Goal: Information Seeking & Learning: Check status

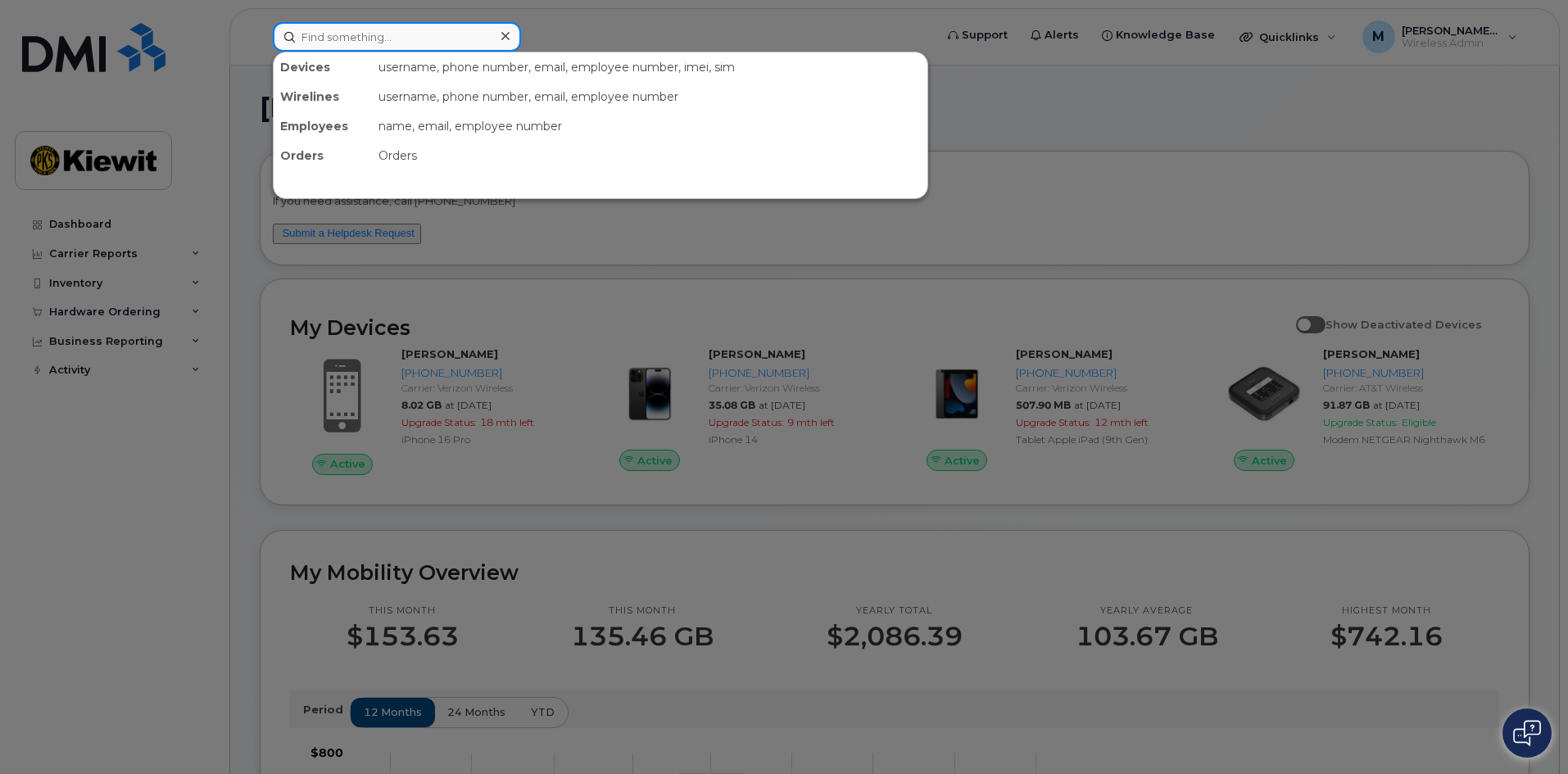
click at [348, 34] on input at bounding box center [397, 37] width 248 height 30
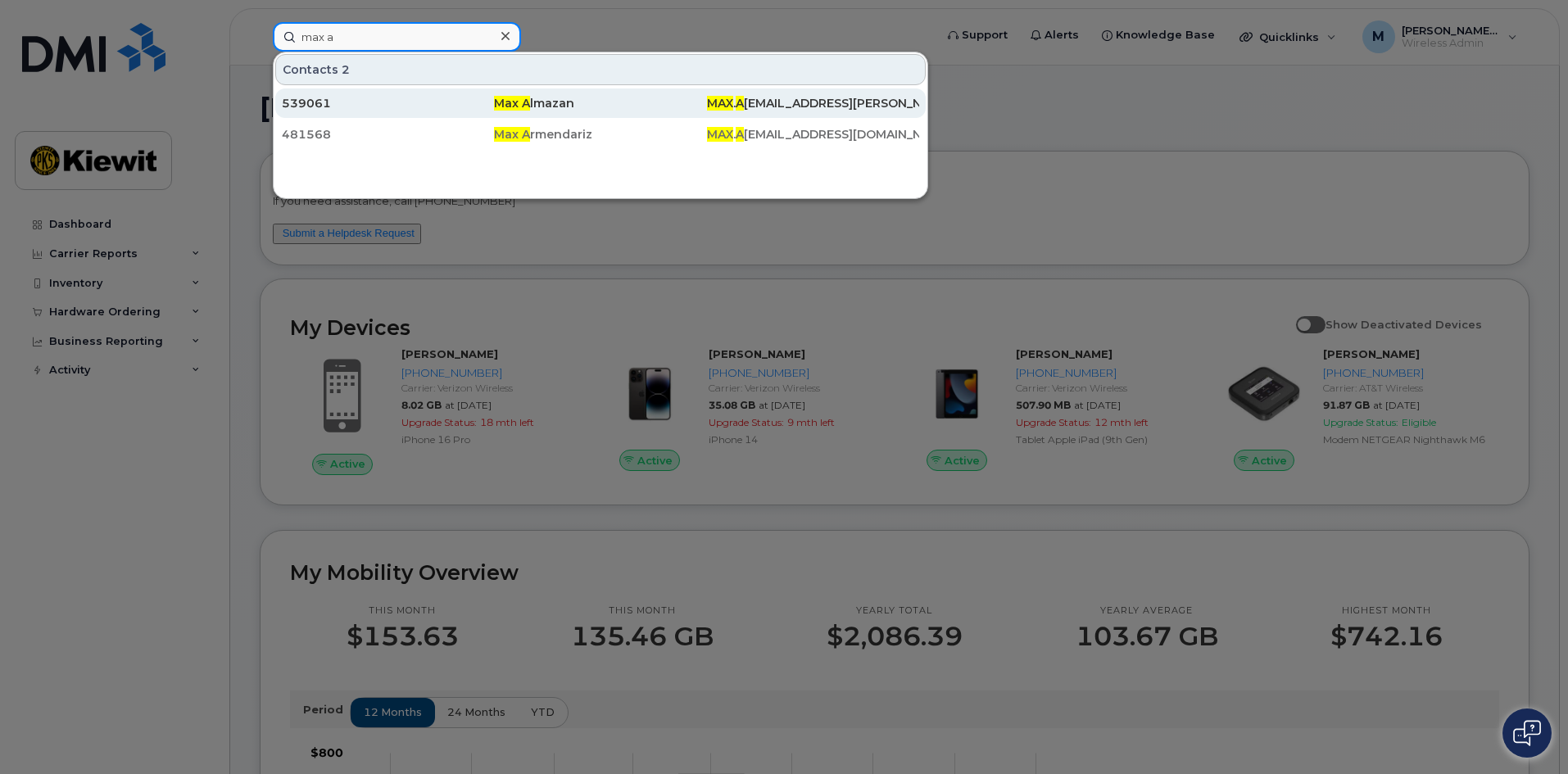
type input "max a"
click at [523, 106] on span "Max A" at bounding box center [511, 104] width 36 height 15
click at [316, 100] on div "539061" at bounding box center [387, 104] width 212 height 17
click at [313, 98] on div "539061" at bounding box center [387, 104] width 212 height 17
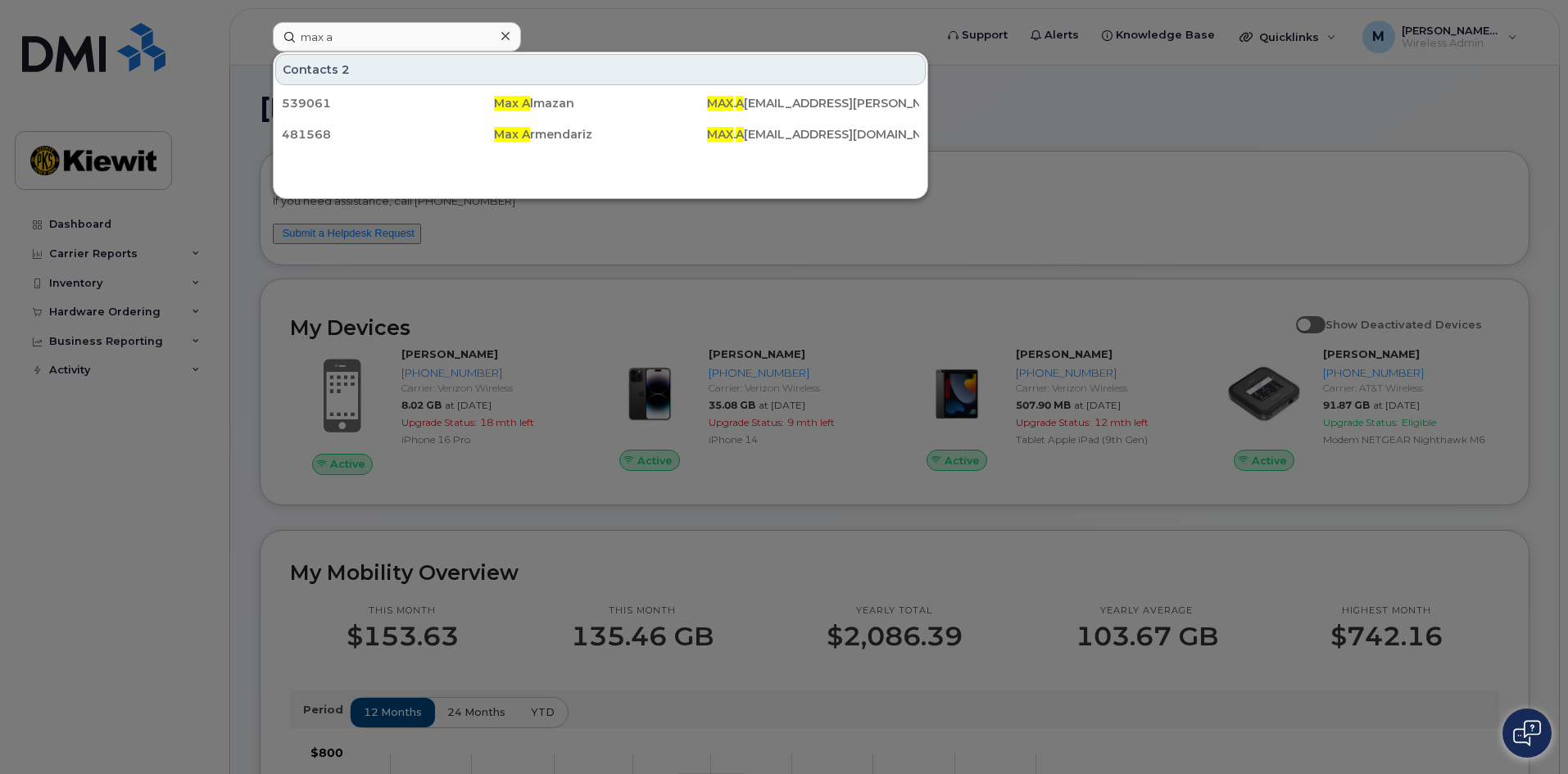
click at [589, 250] on div at bounding box center [784, 387] width 1568 height 774
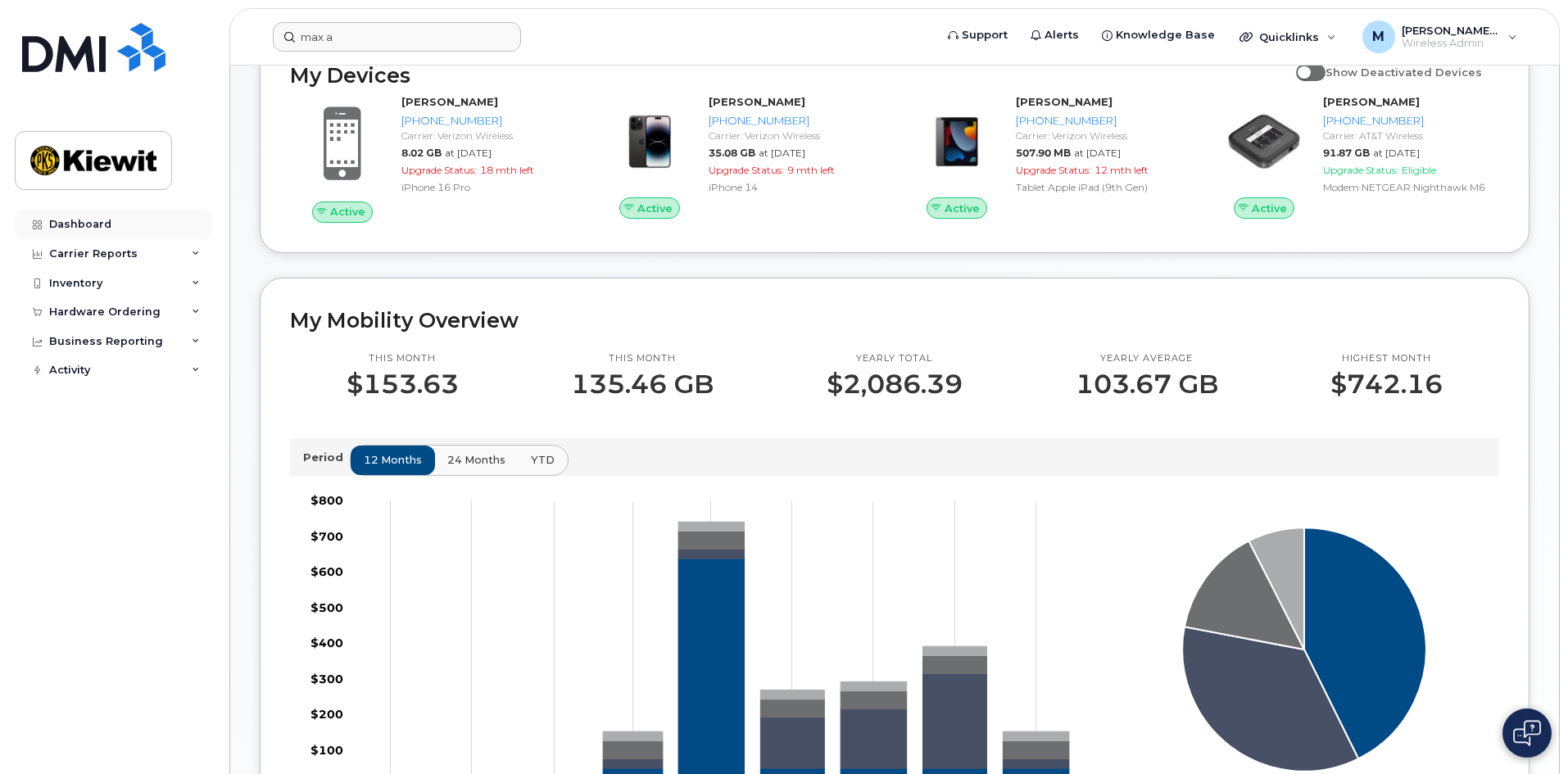
scroll to position [246, 0]
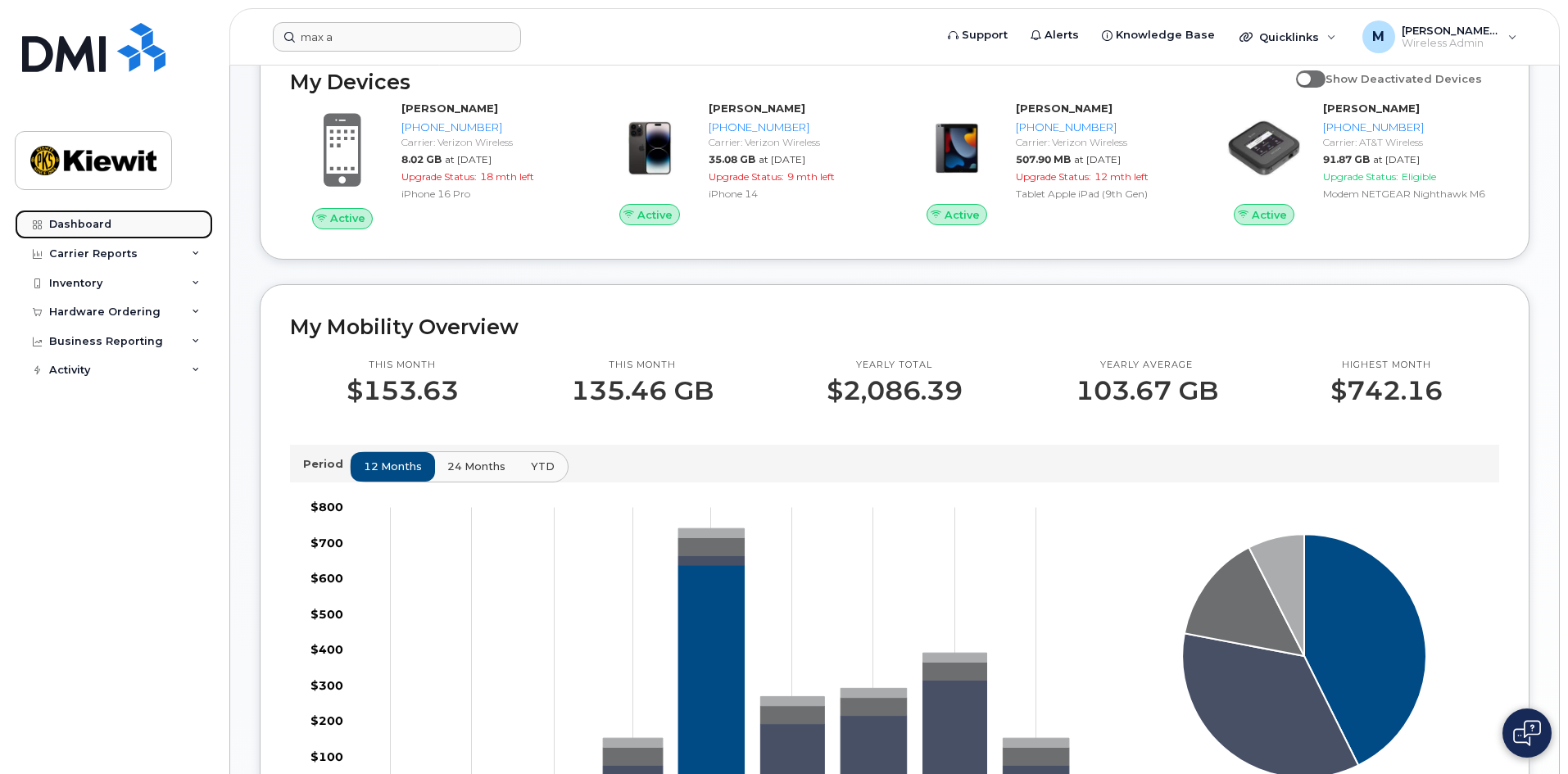
click at [61, 211] on link "Dashboard" at bounding box center [114, 225] width 198 height 30
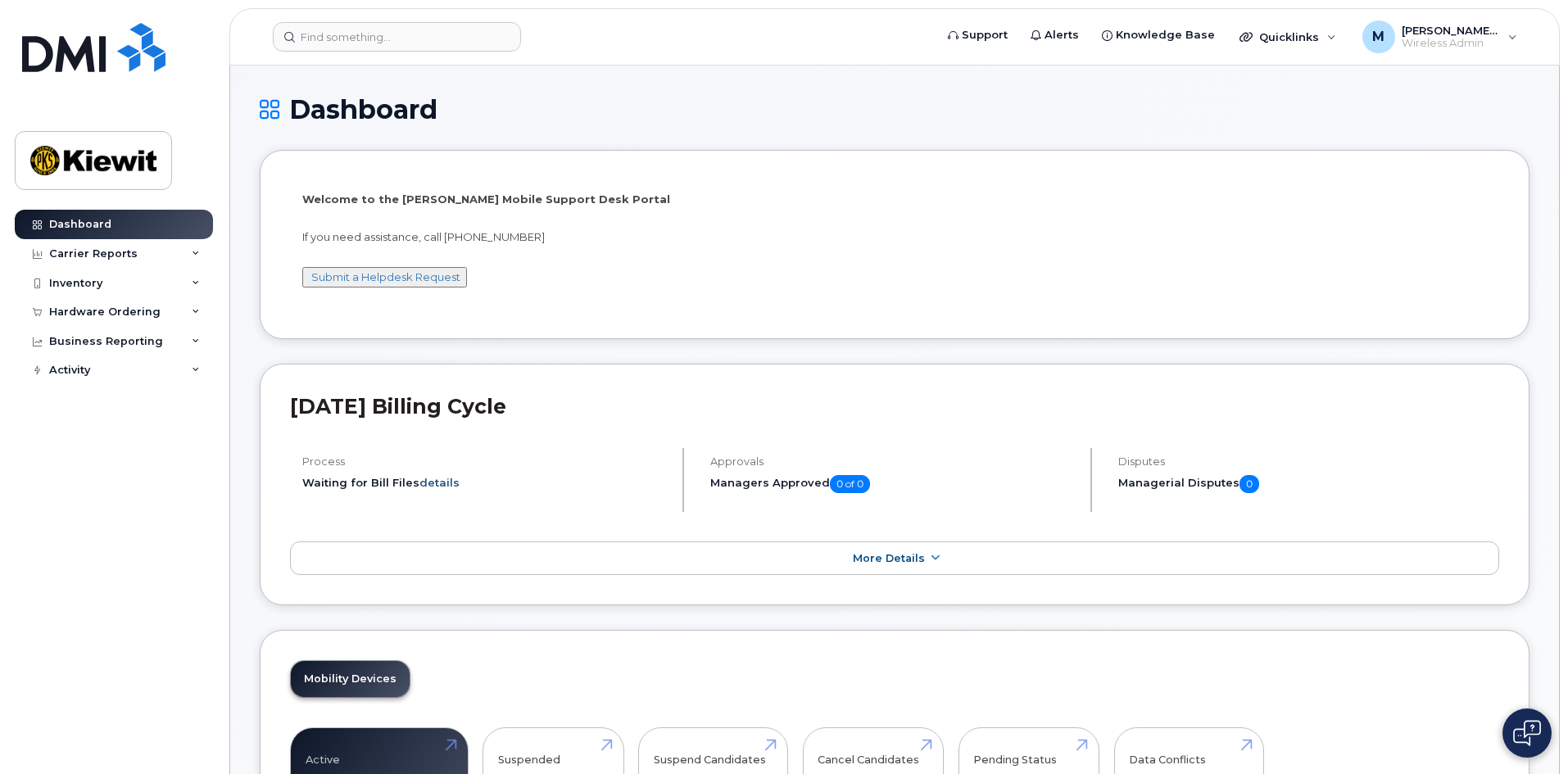
click at [449, 484] on link "details" at bounding box center [439, 483] width 40 height 13
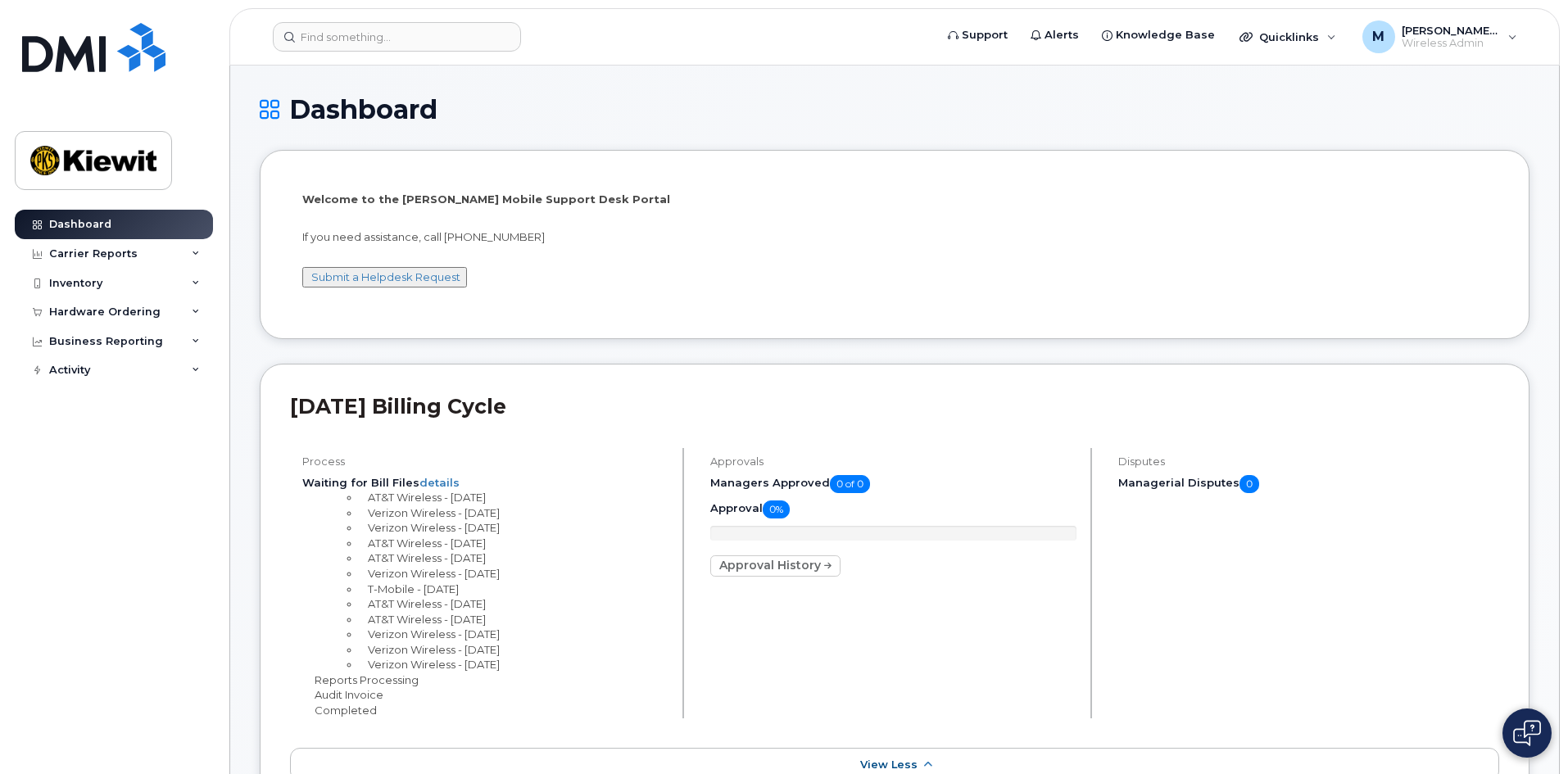
drag, startPoint x: 444, startPoint y: 516, endPoint x: 525, endPoint y: 518, distance: 81.0
click at [520, 516] on li "Verizon Wireless - [DATE]" at bounding box center [513, 513] width 309 height 16
click at [525, 518] on li "Verizon Wireless - [DATE]" at bounding box center [513, 513] width 309 height 16
drag, startPoint x: 524, startPoint y: 518, endPoint x: 338, endPoint y: 518, distance: 186.0
click at [338, 518] on ul "AT&T Wireless - [DATE] Verizon Wireless - [DATE] Verizon Wireless - [DATE] AT&T…" at bounding box center [497, 582] width 342 height 183
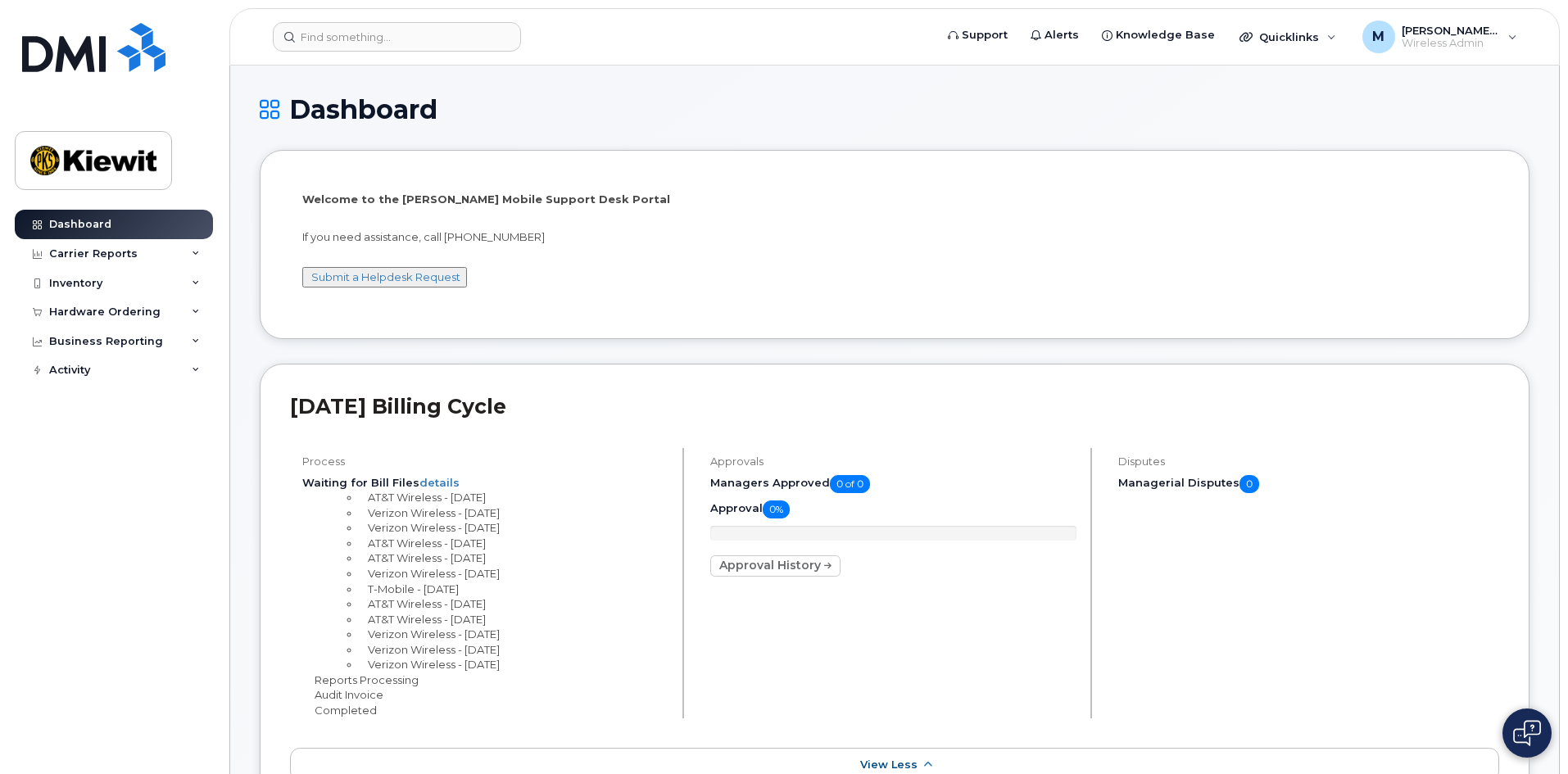
click at [498, 534] on li "Verizon Wireless - [DATE]" at bounding box center [513, 528] width 309 height 16
drag, startPoint x: 428, startPoint y: 513, endPoint x: 350, endPoint y: 512, distance: 78.0
click at [359, 512] on li "Verizon Wireless - [DATE]" at bounding box center [513, 513] width 309 height 16
click at [548, 531] on li "Verizon Wireless - [DATE]" at bounding box center [513, 528] width 309 height 16
drag, startPoint x: 522, startPoint y: 516, endPoint x: 513, endPoint y: 526, distance: 13.5
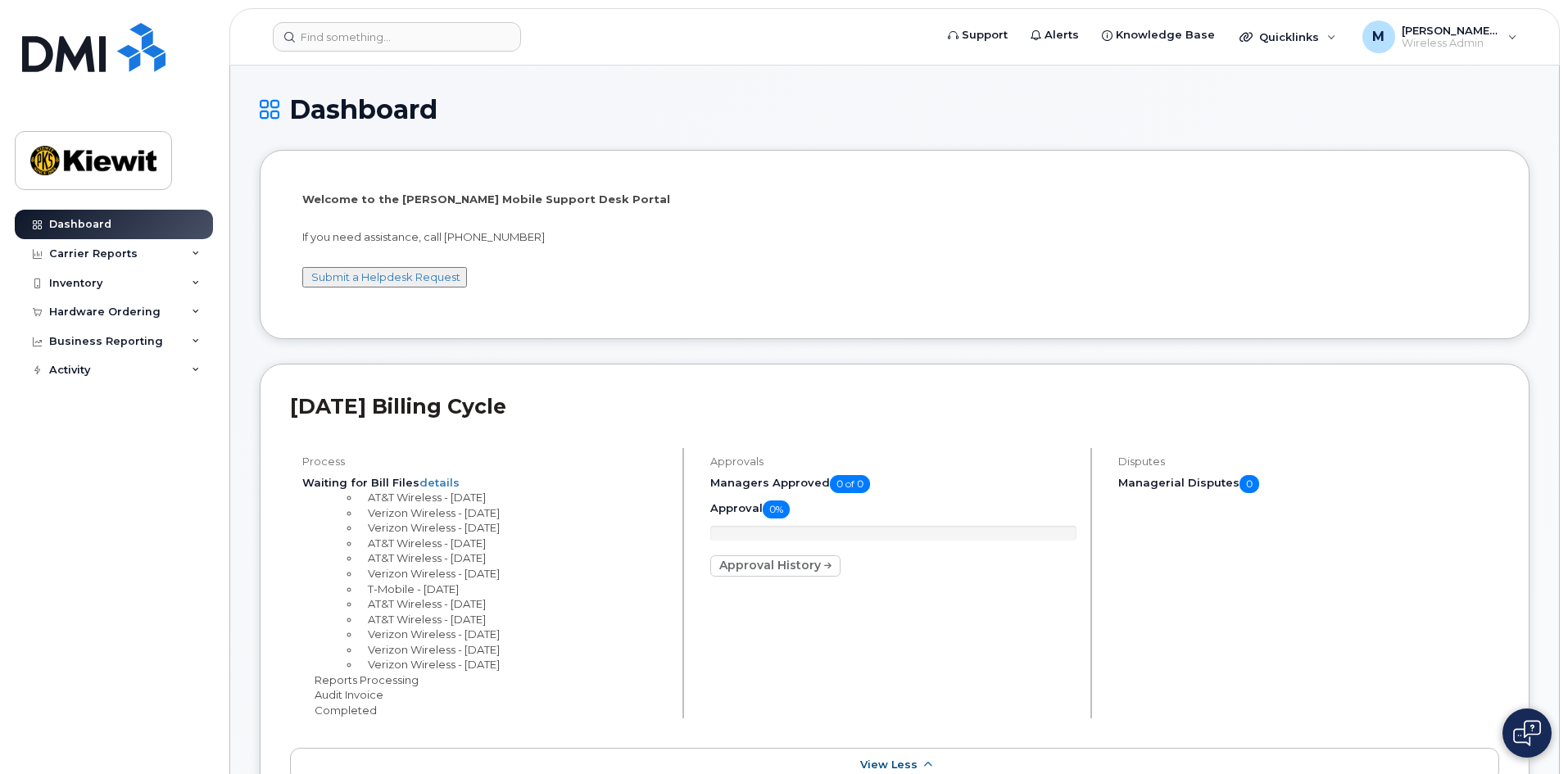
click at [327, 515] on ul "AT&T Wireless - [DATE] Verizon Wireless - [DATE] Verizon Wireless - [DATE] AT&T…" at bounding box center [497, 582] width 342 height 183
click at [538, 528] on li "Verizon Wireless - [DATE]" at bounding box center [513, 528] width 309 height 16
drag, startPoint x: 405, startPoint y: 573, endPoint x: 318, endPoint y: 573, distance: 87.0
click at [318, 573] on ul "Waiting for Bill Files details AT&T Wireless - [DATE] Verizon Wireless - [DATE]…" at bounding box center [485, 574] width 366 height 198
click at [488, 585] on li "T-Mobile - [DATE]" at bounding box center [513, 589] width 309 height 16
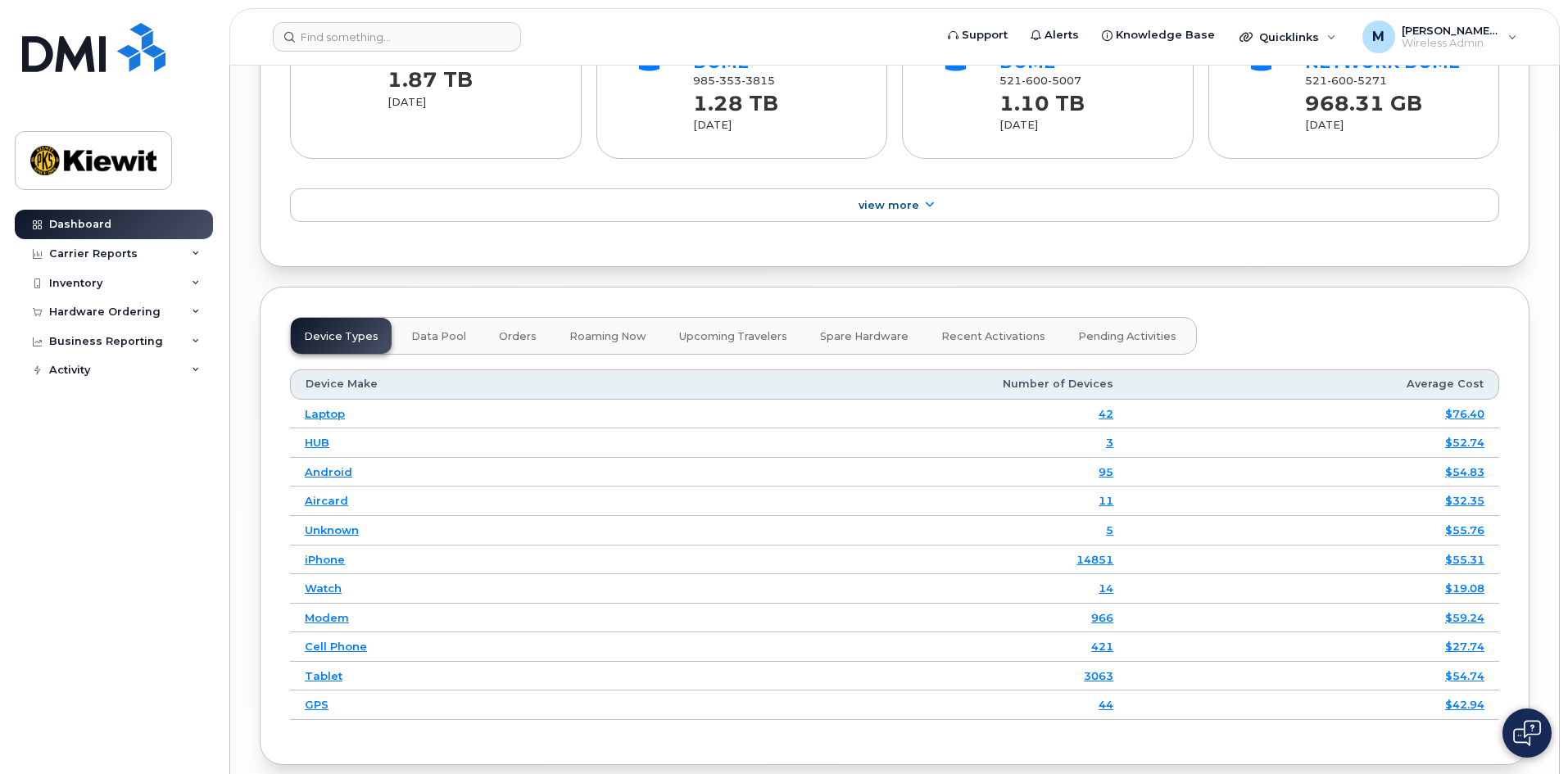
scroll to position [2219, 0]
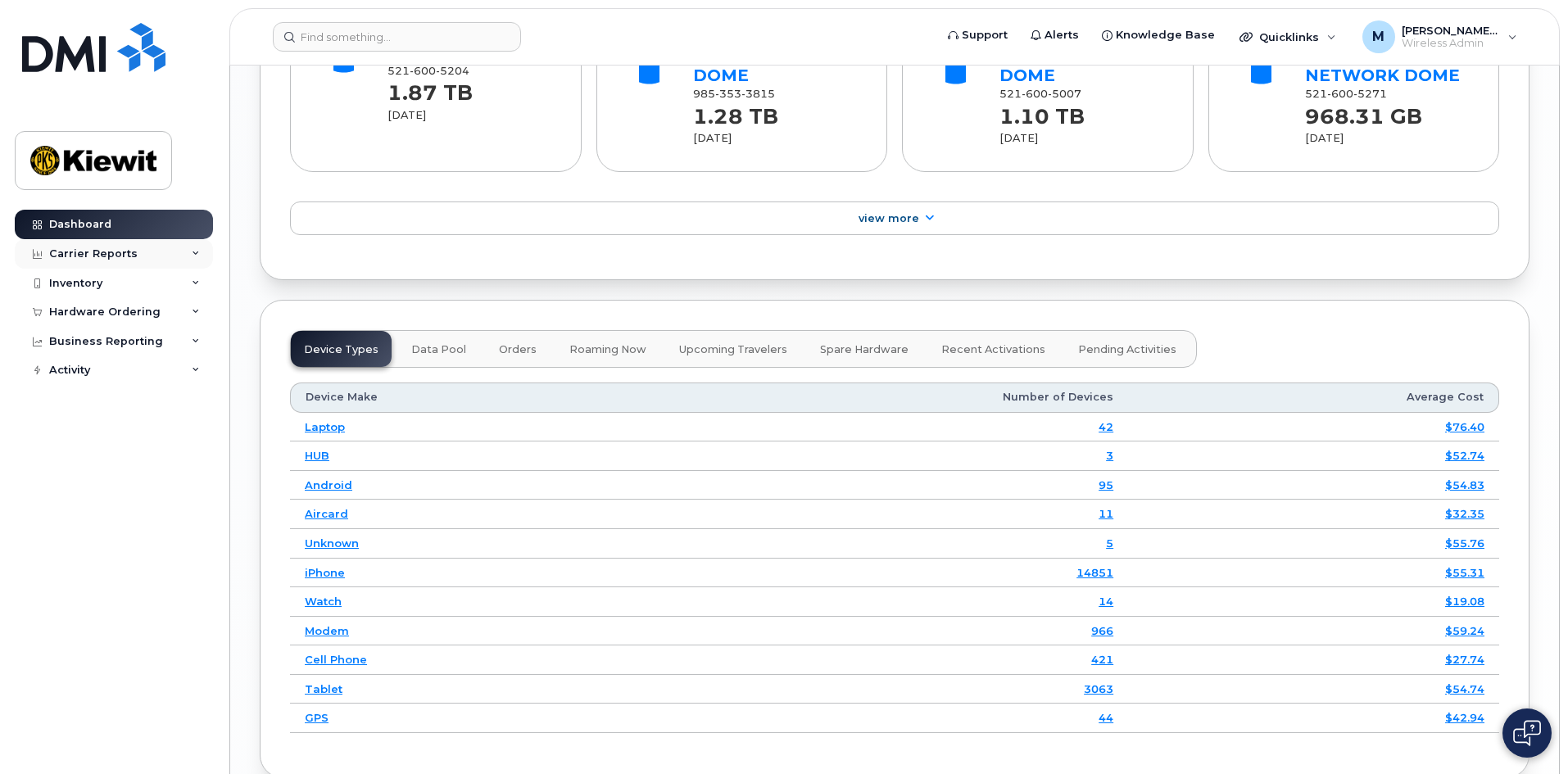
click at [130, 247] on div "Carrier Reports" at bounding box center [93, 254] width 89 height 13
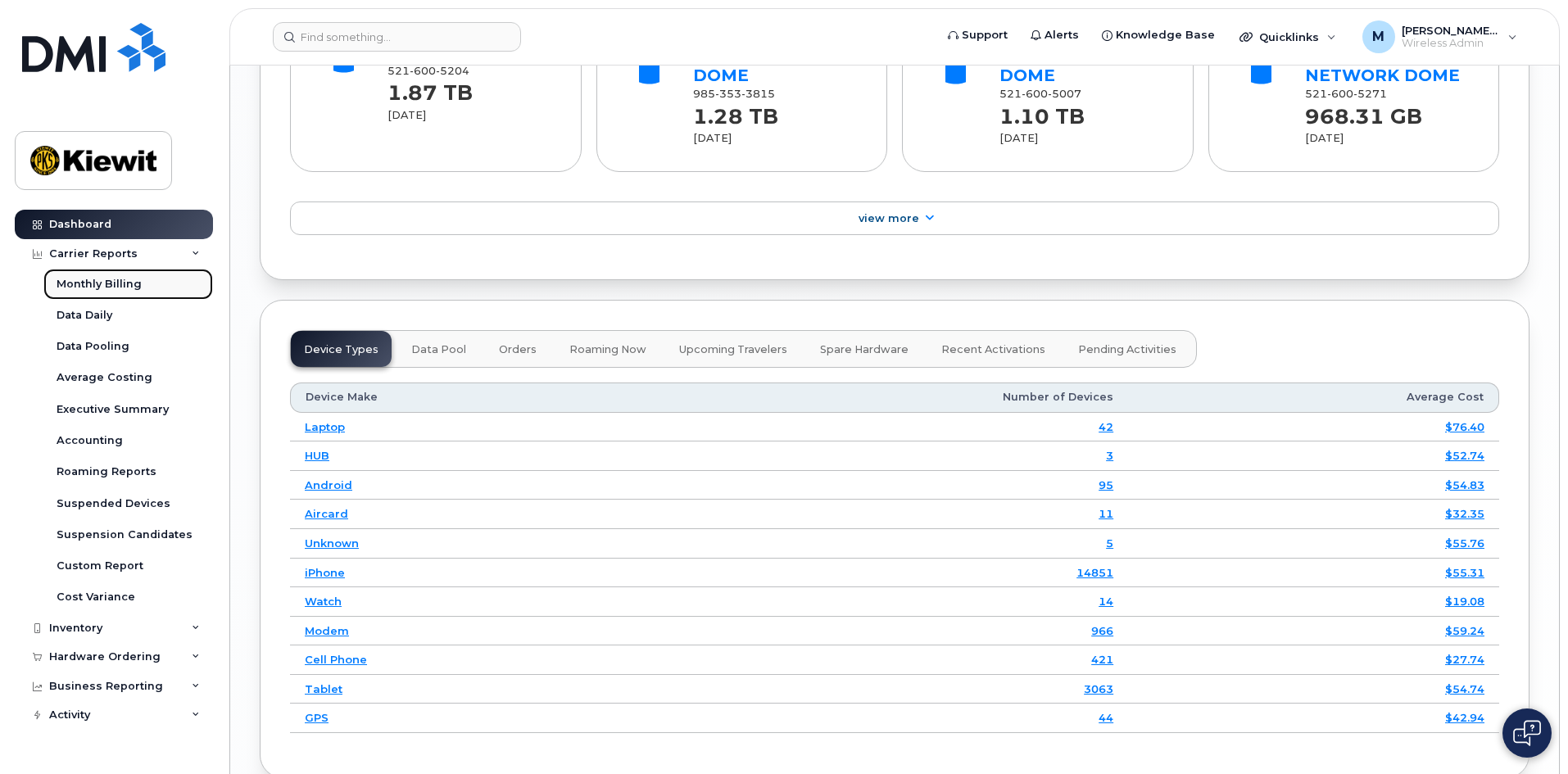
click at [117, 286] on div "Monthly Billing" at bounding box center [99, 285] width 85 height 15
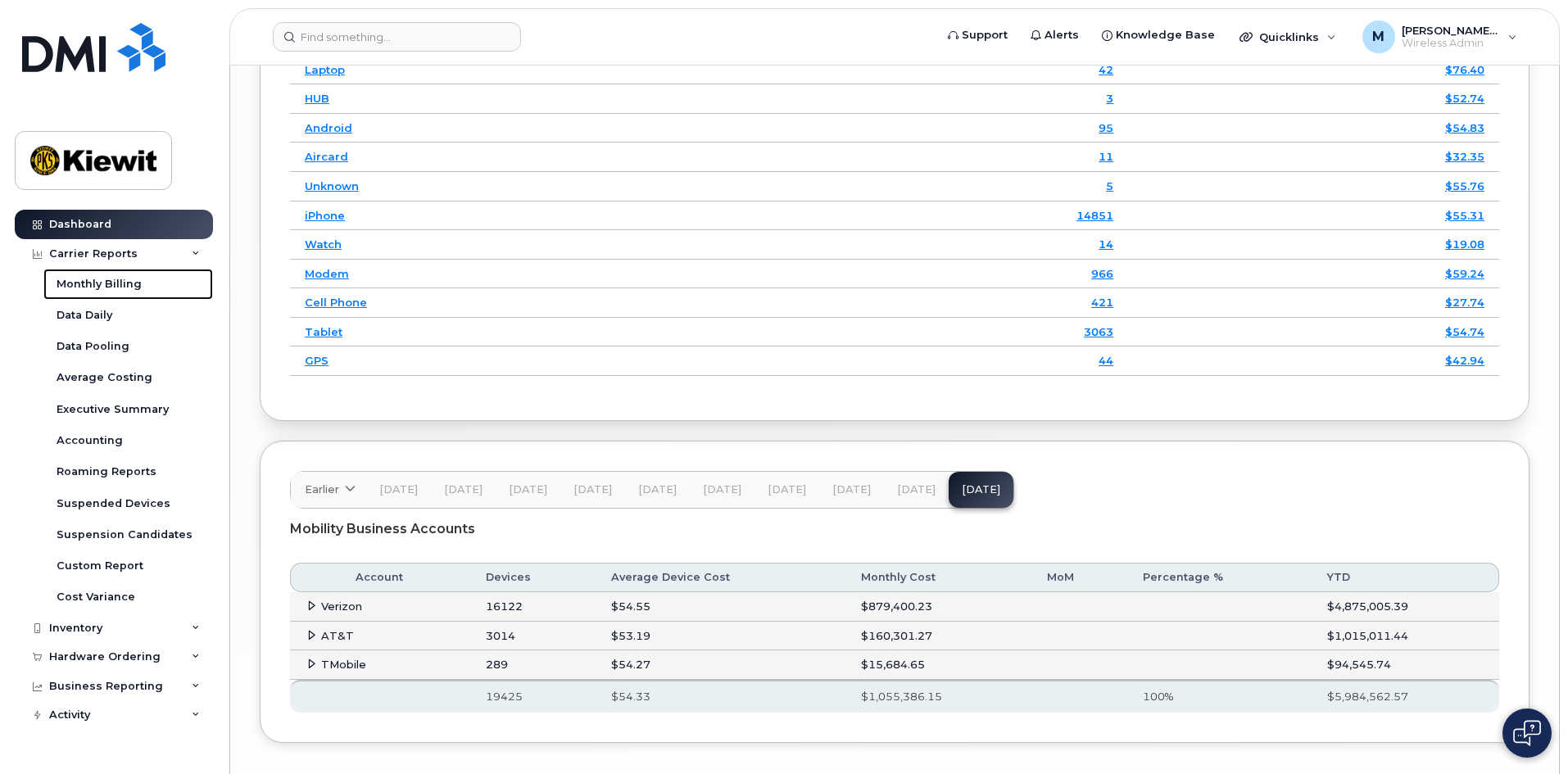
scroll to position [2629, 0]
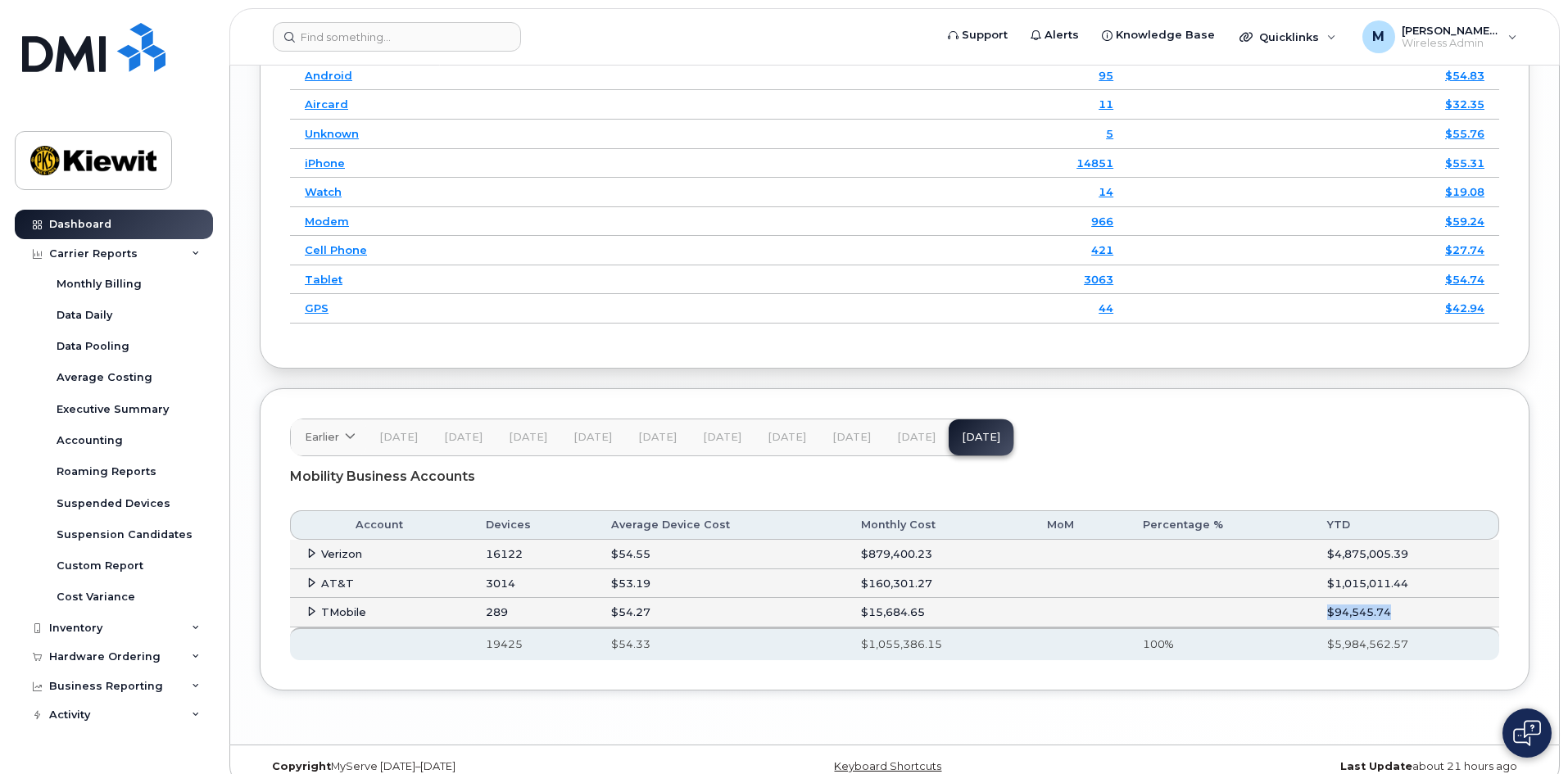
drag, startPoint x: 1391, startPoint y: 592, endPoint x: 1306, endPoint y: 591, distance: 85.0
click at [1306, 598] on tr "TMobile 289 $54.27 $15,684.65 $94,545.74" at bounding box center [894, 613] width 1209 height 30
click at [1306, 598] on td at bounding box center [1220, 613] width 185 height 30
drag, startPoint x: 1444, startPoint y: 564, endPoint x: 1227, endPoint y: 565, distance: 217.0
click at [1227, 570] on tr "AT&T 3014 $53.19 $160,301.27 $1,015,011.44" at bounding box center [894, 584] width 1209 height 30
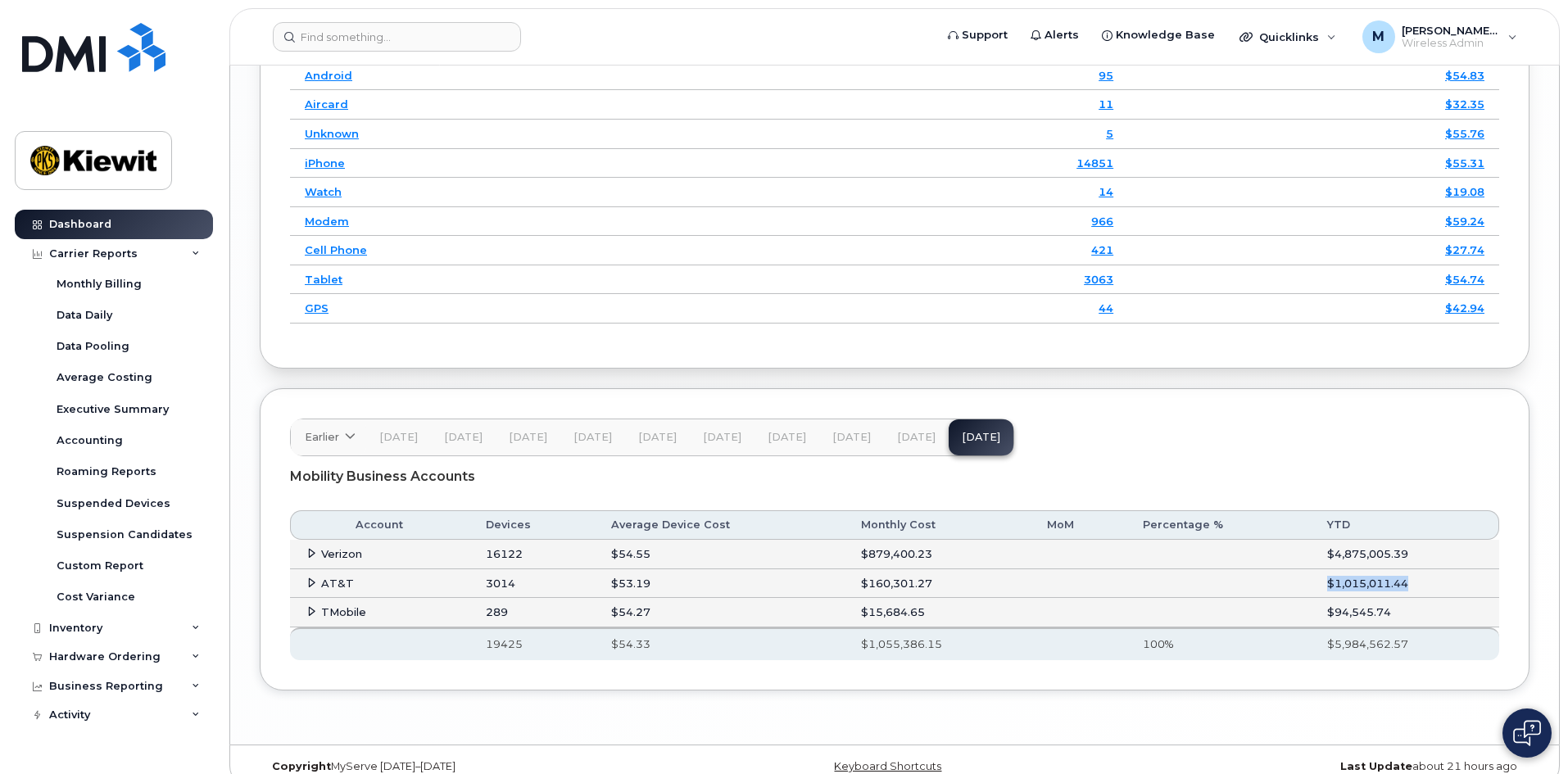
click at [1251, 570] on td at bounding box center [1220, 584] width 185 height 30
drag, startPoint x: 1432, startPoint y: 533, endPoint x: 1258, endPoint y: 533, distance: 174.0
click at [1258, 540] on tr "Verizon 16122 $54.55 $879,400.23 $4,875,005.39" at bounding box center [894, 555] width 1209 height 30
click at [1270, 540] on td at bounding box center [1220, 555] width 185 height 30
drag, startPoint x: 1282, startPoint y: 530, endPoint x: 1449, endPoint y: 538, distance: 167.2
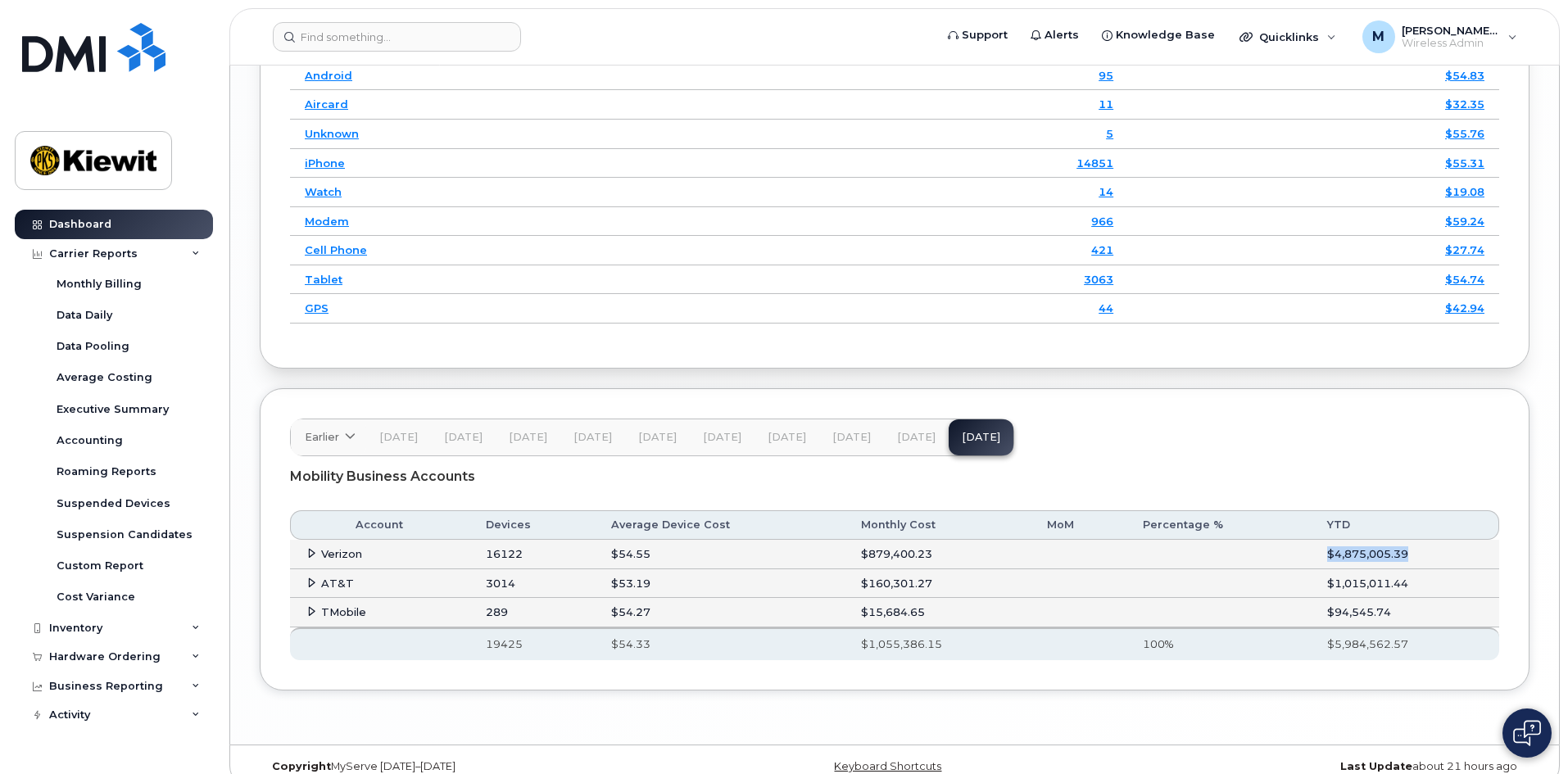
click at [1449, 540] on tr "Verizon 16122 $54.55 $879,400.23 $4,875,005.39" at bounding box center [894, 555] width 1209 height 30
click at [1449, 540] on td "$4,875,005.39" at bounding box center [1406, 555] width 187 height 30
drag, startPoint x: 1447, startPoint y: 538, endPoint x: 1257, endPoint y: 536, distance: 190.0
click at [1257, 540] on tr "Verizon 16122 $54.55 $879,400.23 $4,875,005.39" at bounding box center [894, 555] width 1209 height 30
click at [1277, 570] on td at bounding box center [1220, 584] width 185 height 30
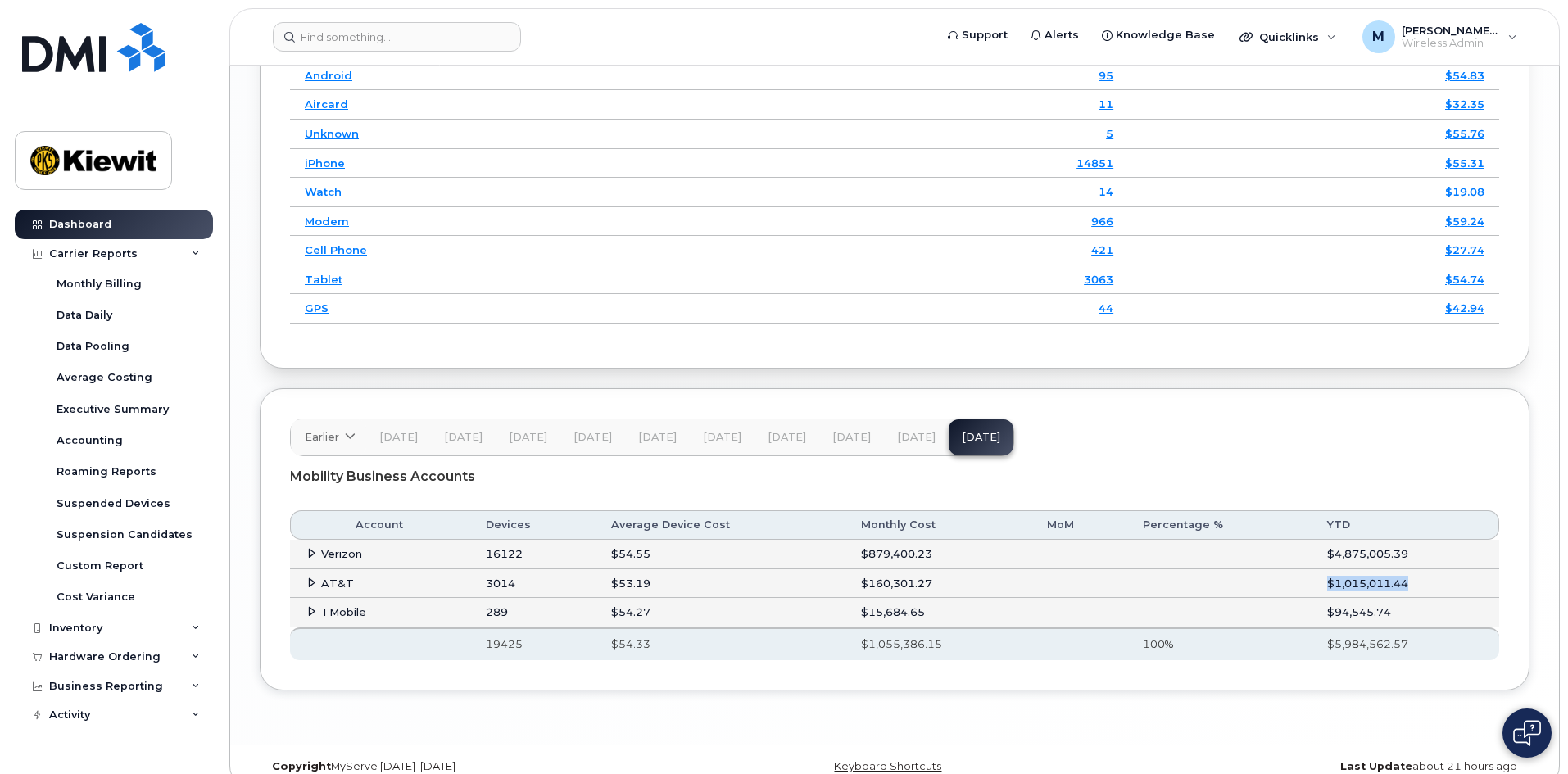
drag, startPoint x: 1414, startPoint y: 561, endPoint x: 1442, endPoint y: 561, distance: 28.0
click at [1442, 570] on tr "AT&T 3014 $53.19 $160,301.27 $1,015,011.44" at bounding box center [894, 584] width 1209 height 30
click at [1442, 570] on td "$1,015,011.44" at bounding box center [1406, 584] width 187 height 30
click at [306, 548] on icon at bounding box center [311, 553] width 10 height 10
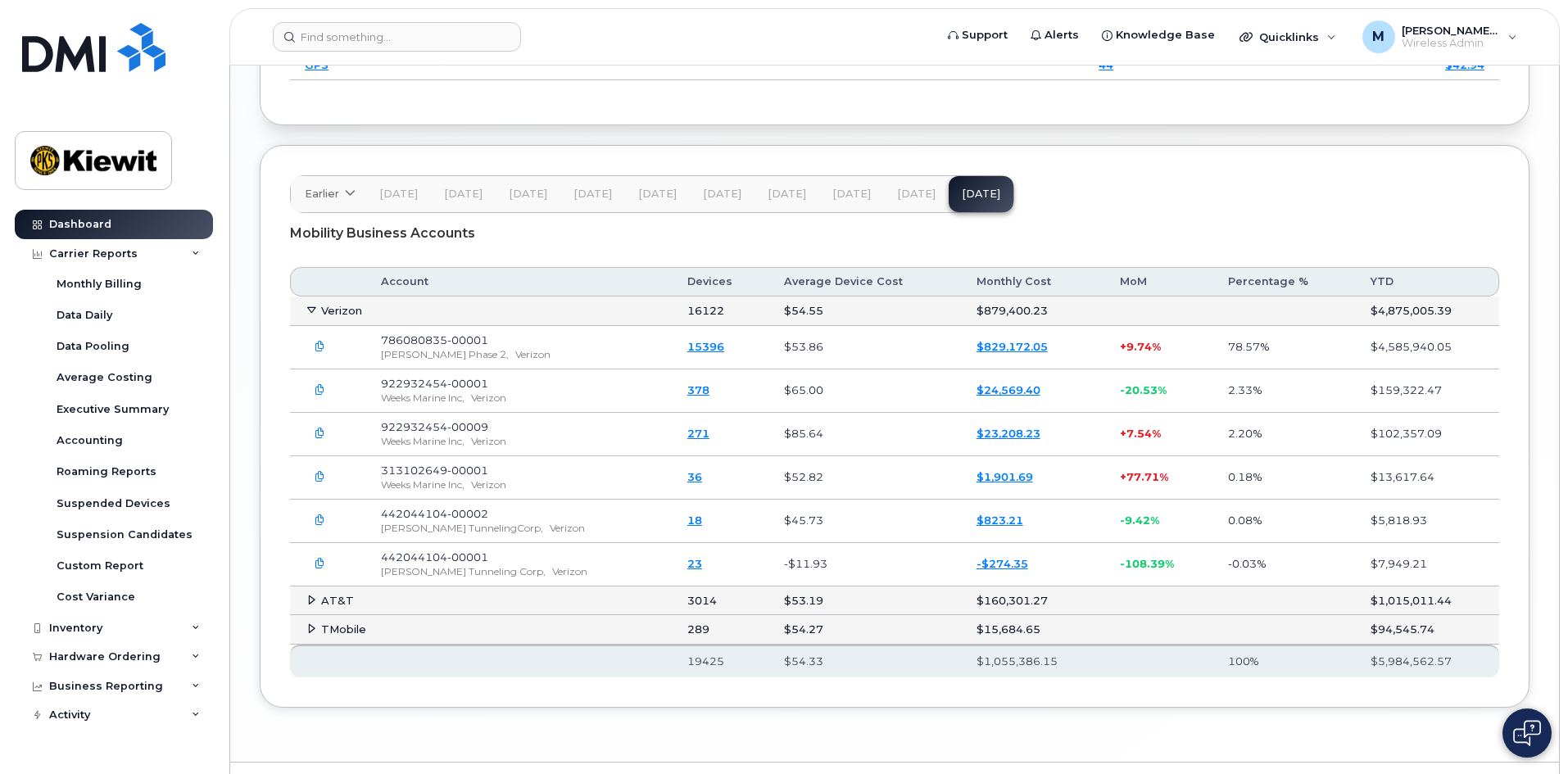
scroll to position [2875, 0]
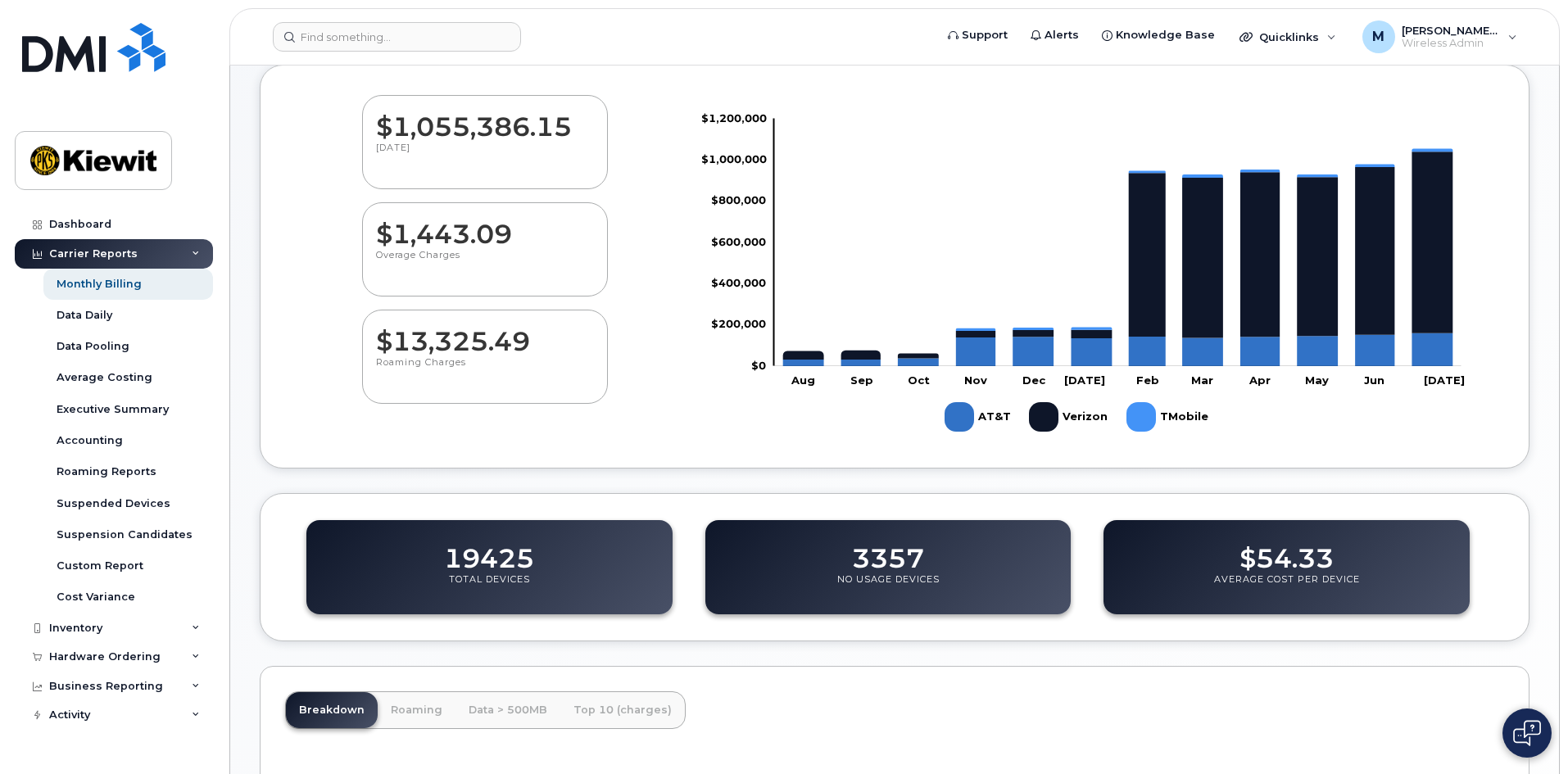
scroll to position [511, 0]
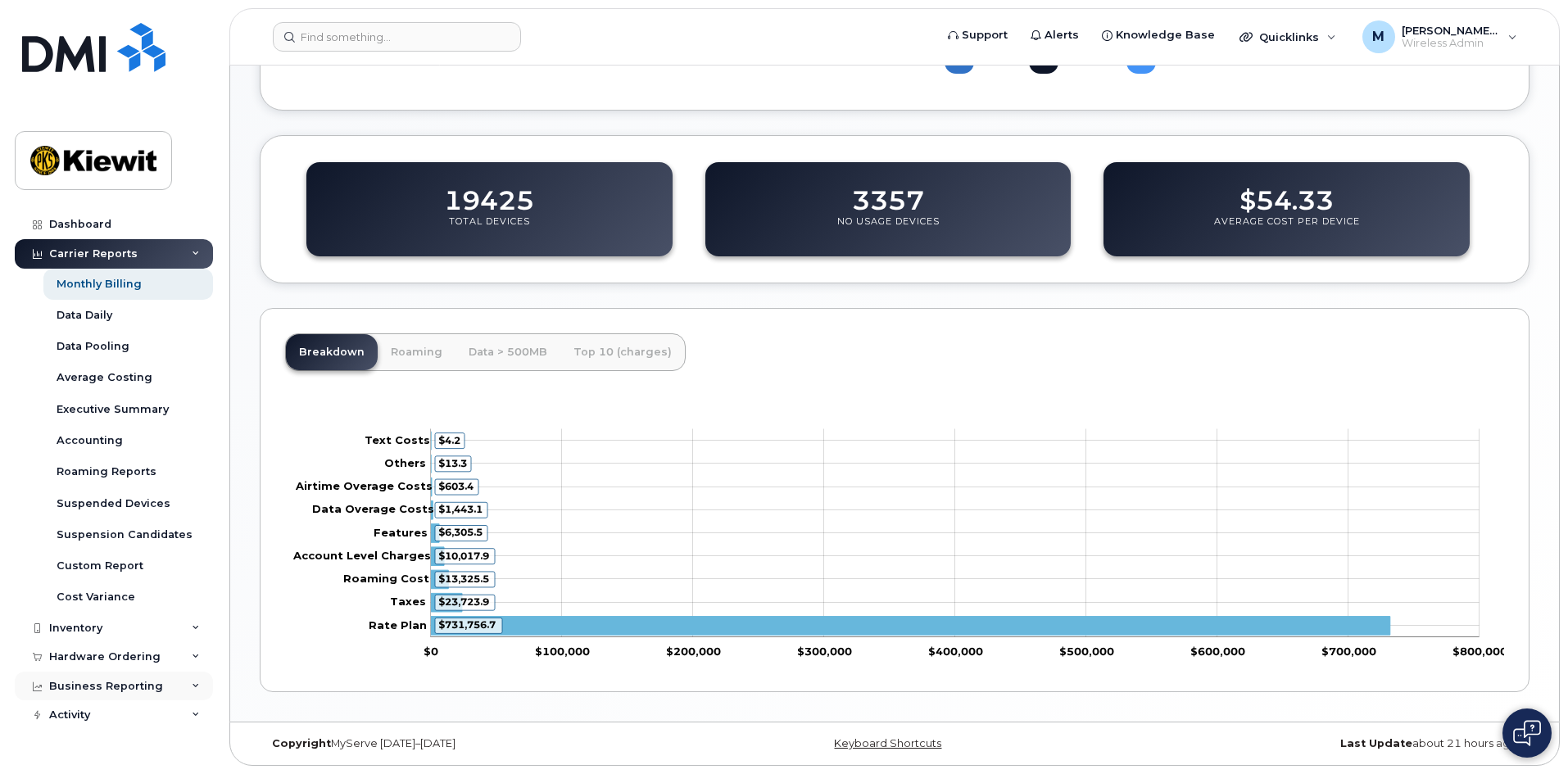
click at [136, 690] on div "Business Reporting" at bounding box center [106, 686] width 114 height 13
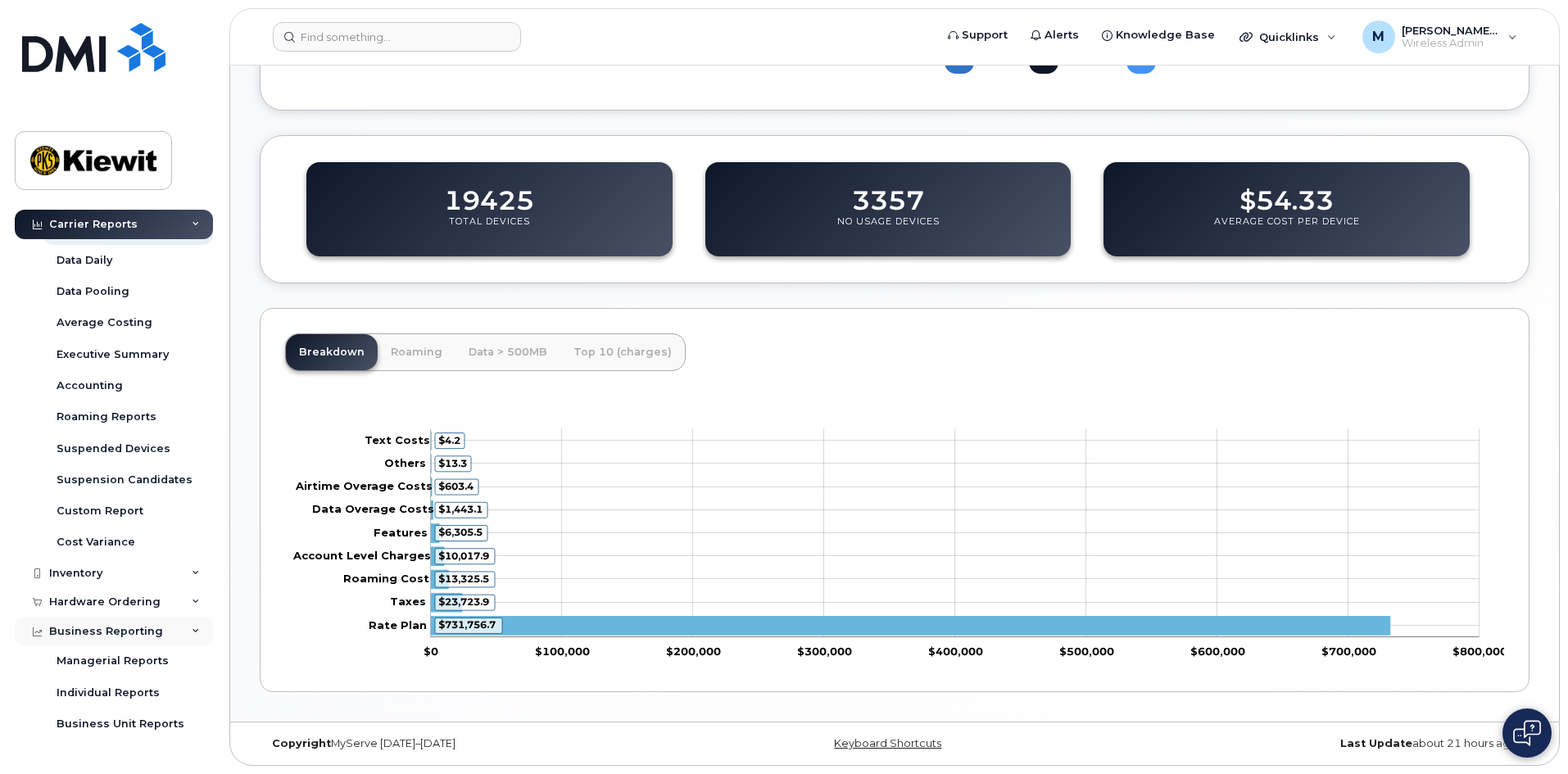
scroll to position [106, 0]
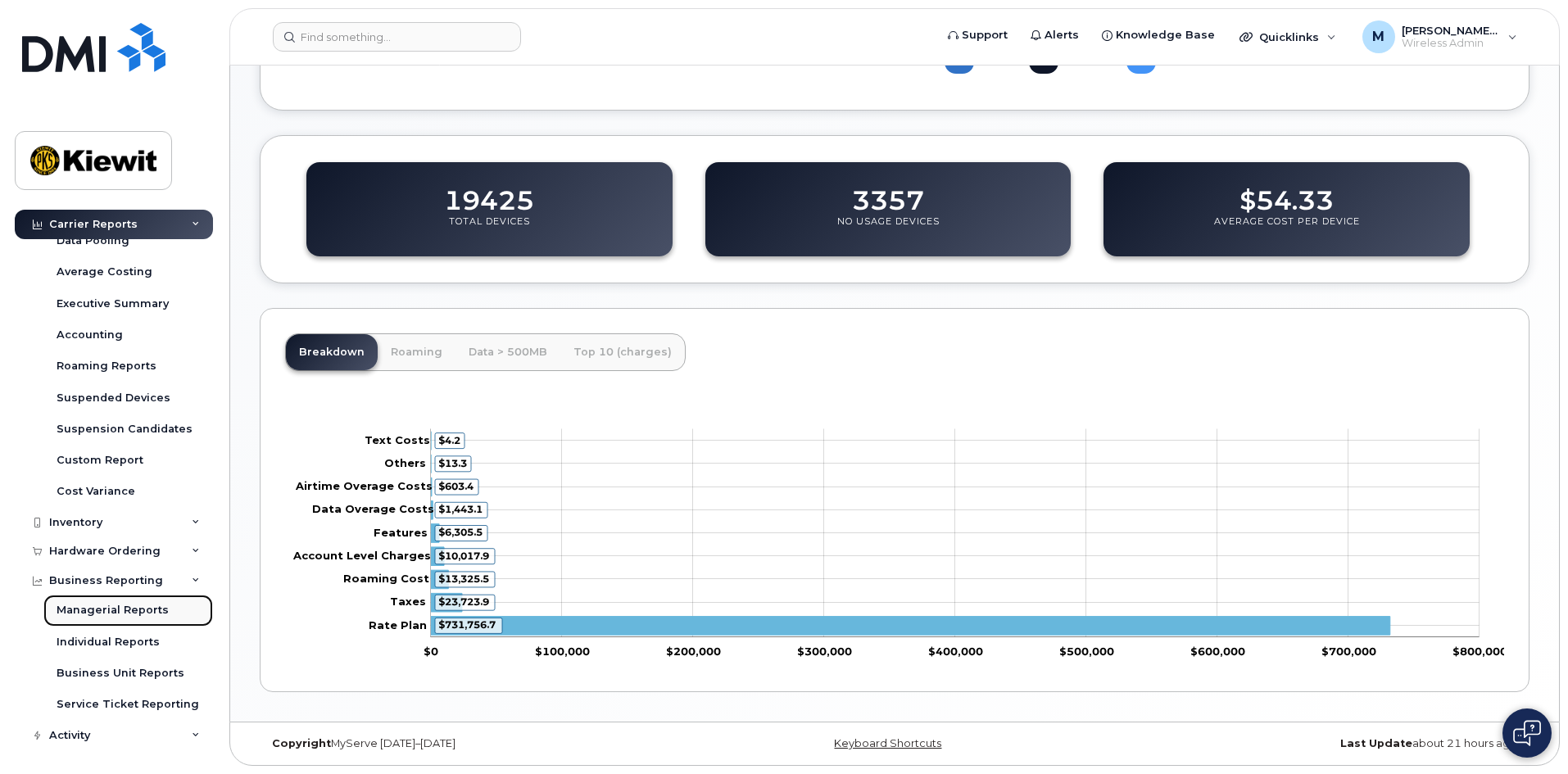
click at [139, 603] on div "Managerial Reports" at bounding box center [113, 611] width 112 height 15
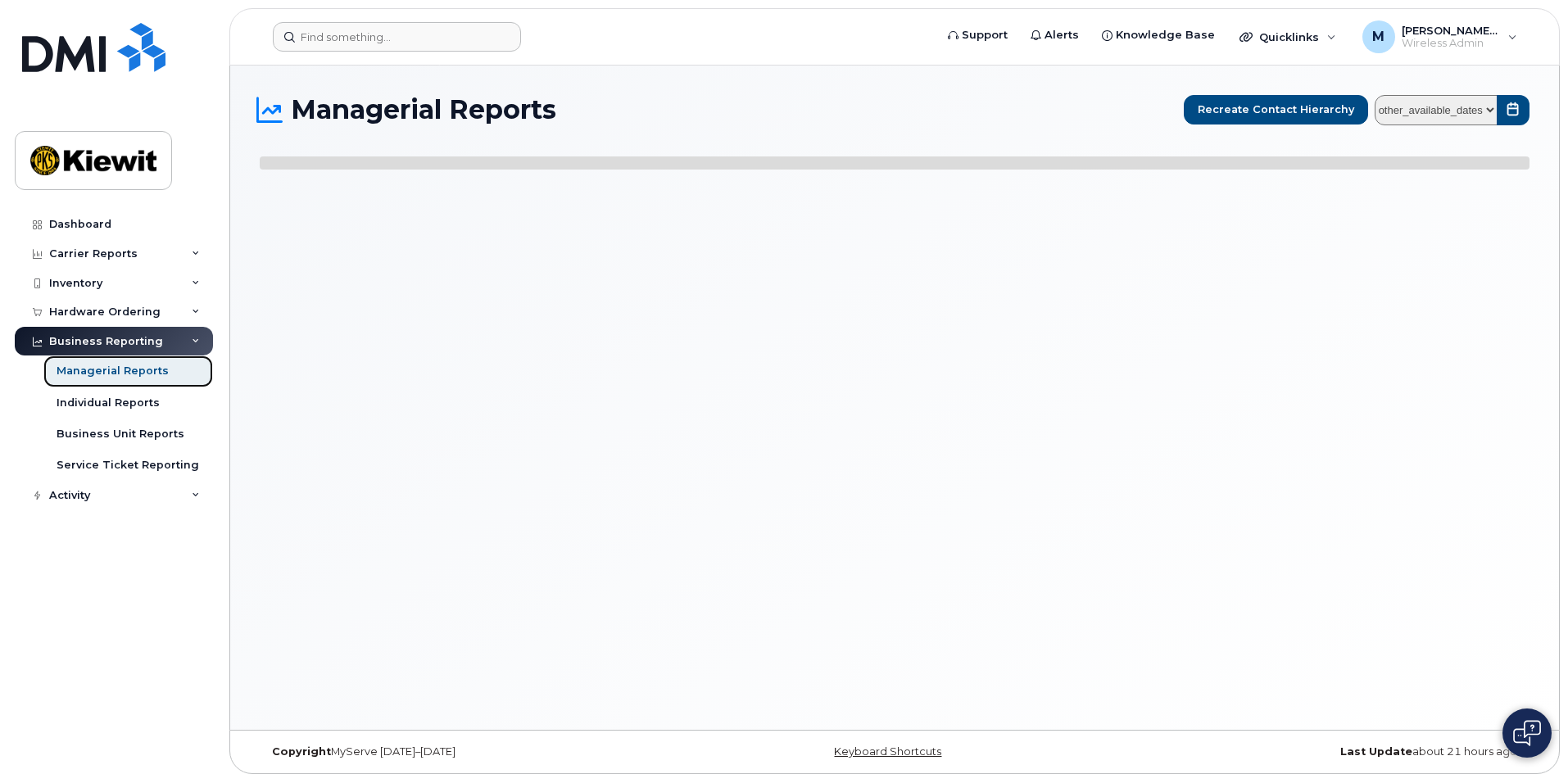
select select
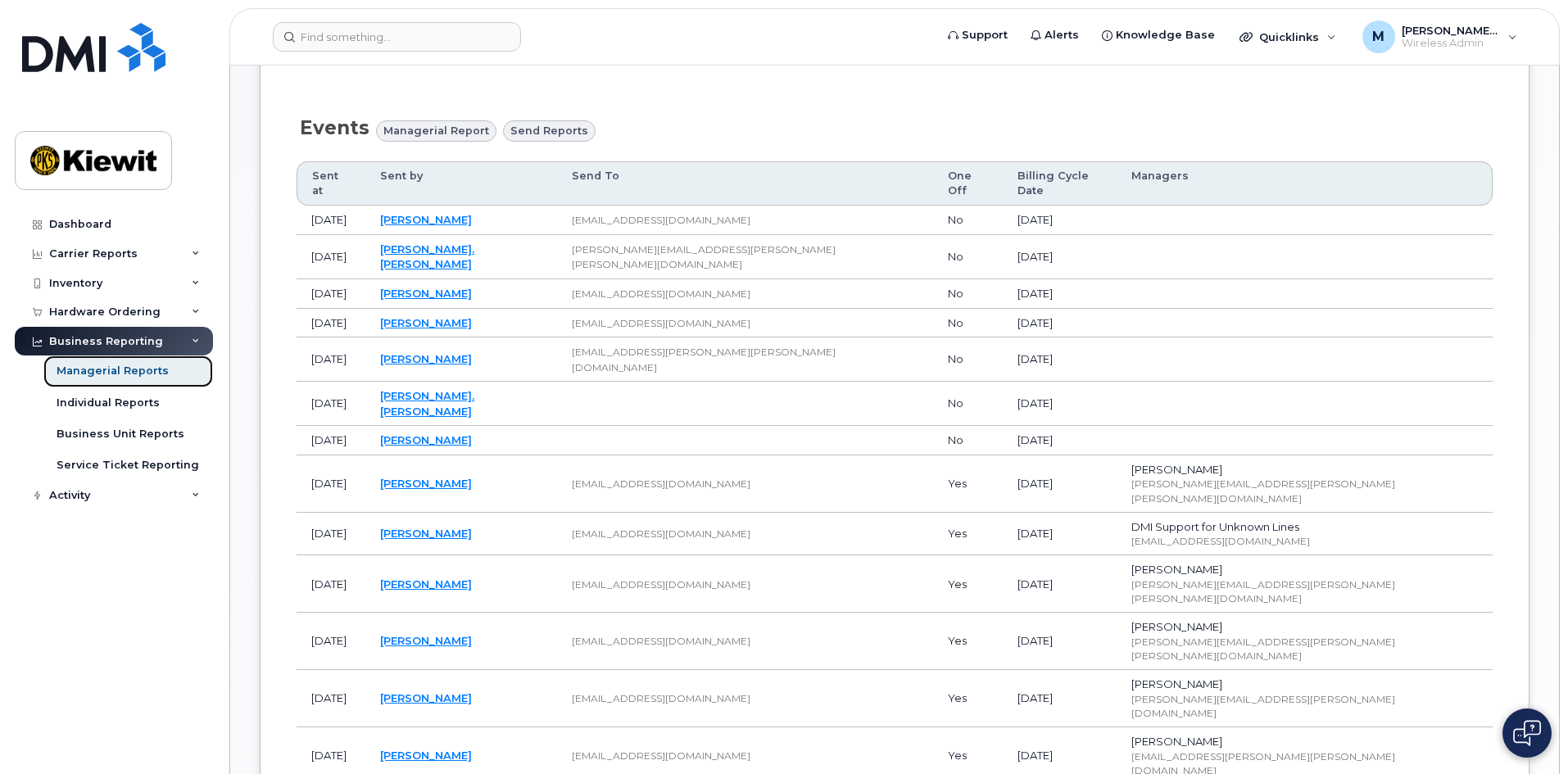
scroll to position [144, 0]
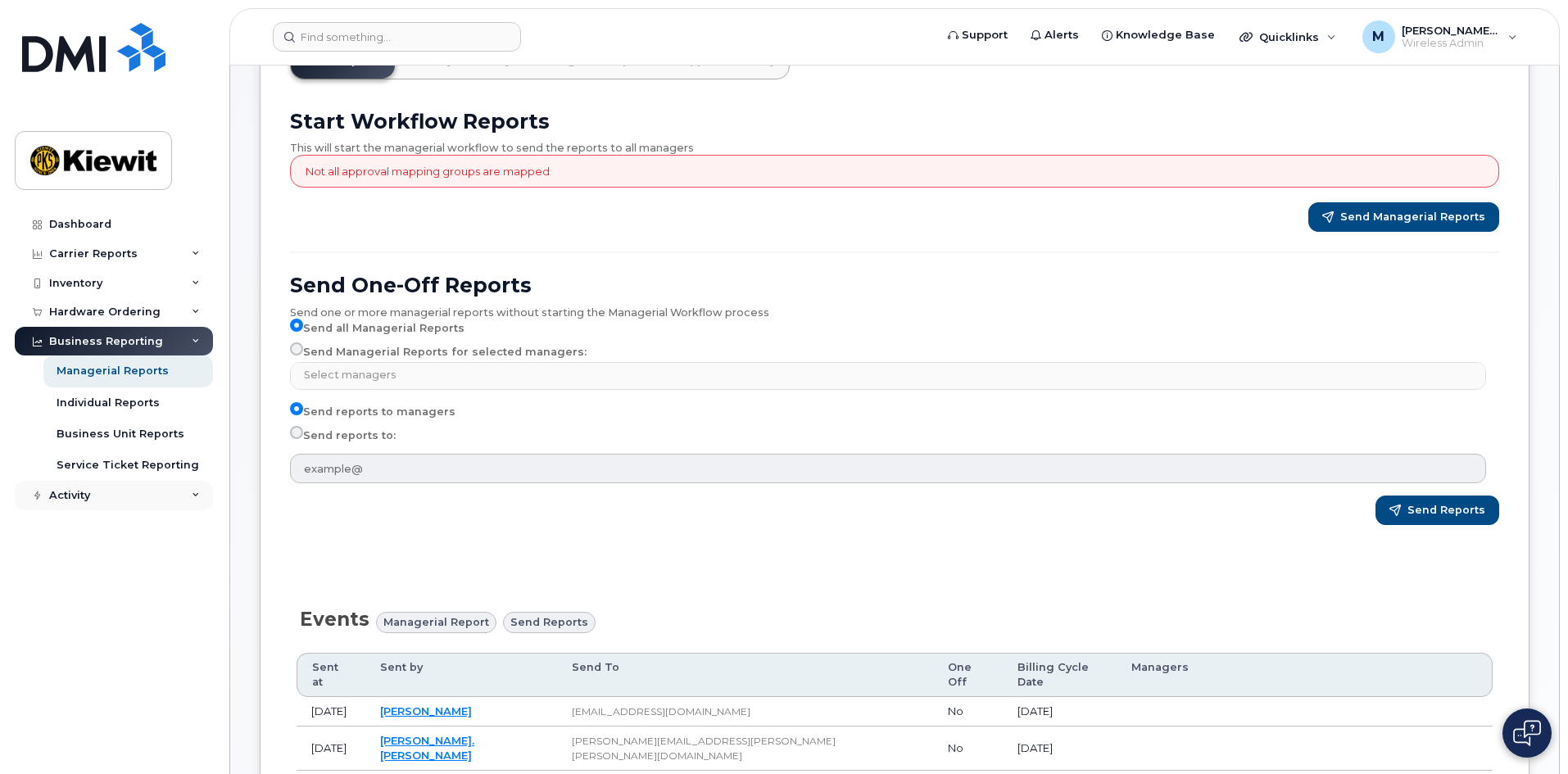
click at [97, 496] on div "Activity" at bounding box center [114, 496] width 198 height 30
